Goal: Find contact information: Obtain details needed to contact an individual or organization

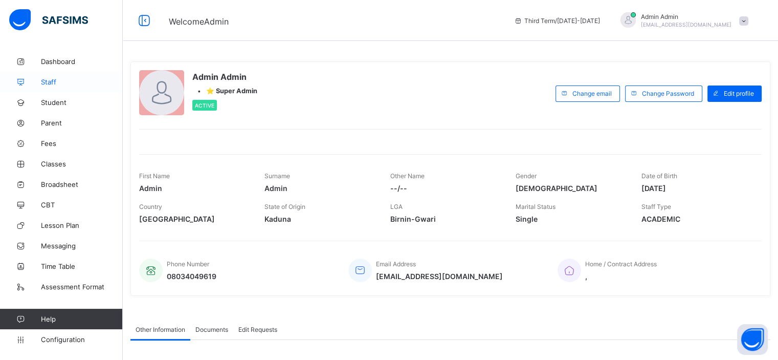
click at [53, 83] on span "Staff" at bounding box center [82, 82] width 82 height 8
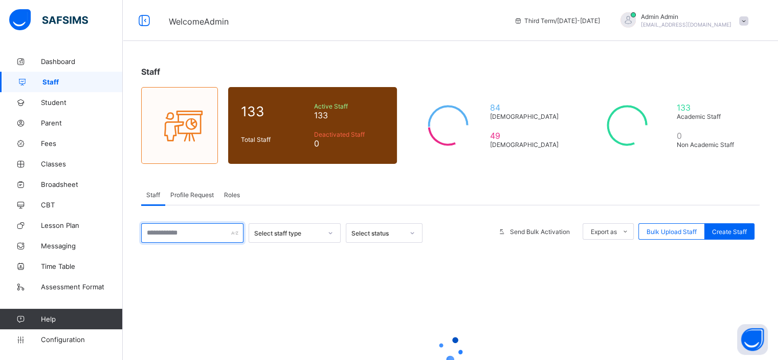
click at [191, 237] on input "text" at bounding box center [192, 232] width 102 height 19
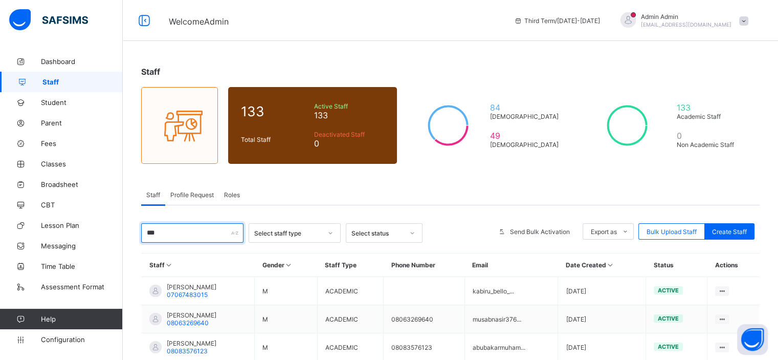
scroll to position [91, 0]
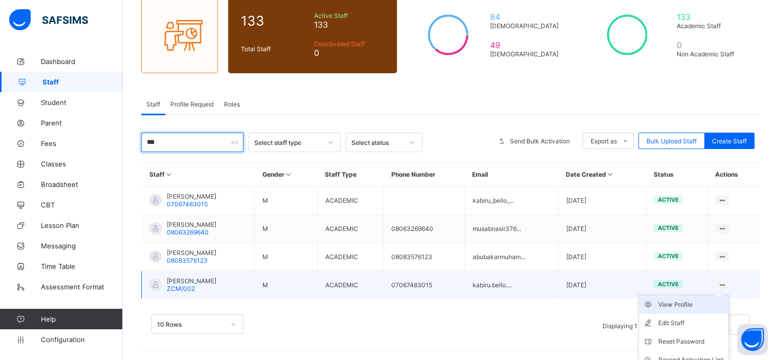
type input "***"
click at [706, 304] on div "View Profile" at bounding box center [691, 304] width 66 height 10
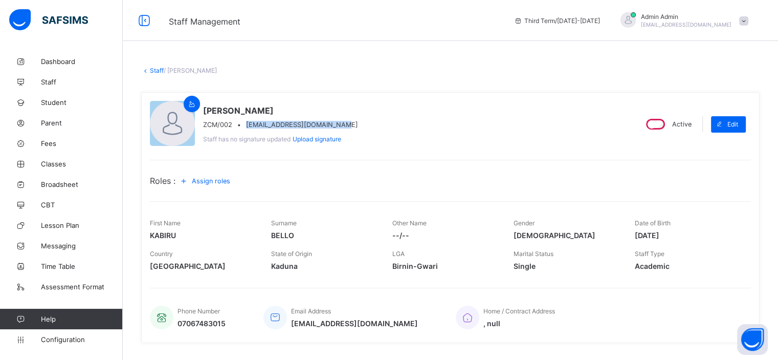
drag, startPoint x: 245, startPoint y: 123, endPoint x: 336, endPoint y: 124, distance: 91.1
click at [336, 124] on div "ZCM/002 • [EMAIL_ADDRESS][DOMAIN_NAME]" at bounding box center [280, 125] width 155 height 8
copy span "[EMAIL_ADDRESS][DOMAIN_NAME]"
